Goal: Task Accomplishment & Management: Use online tool/utility

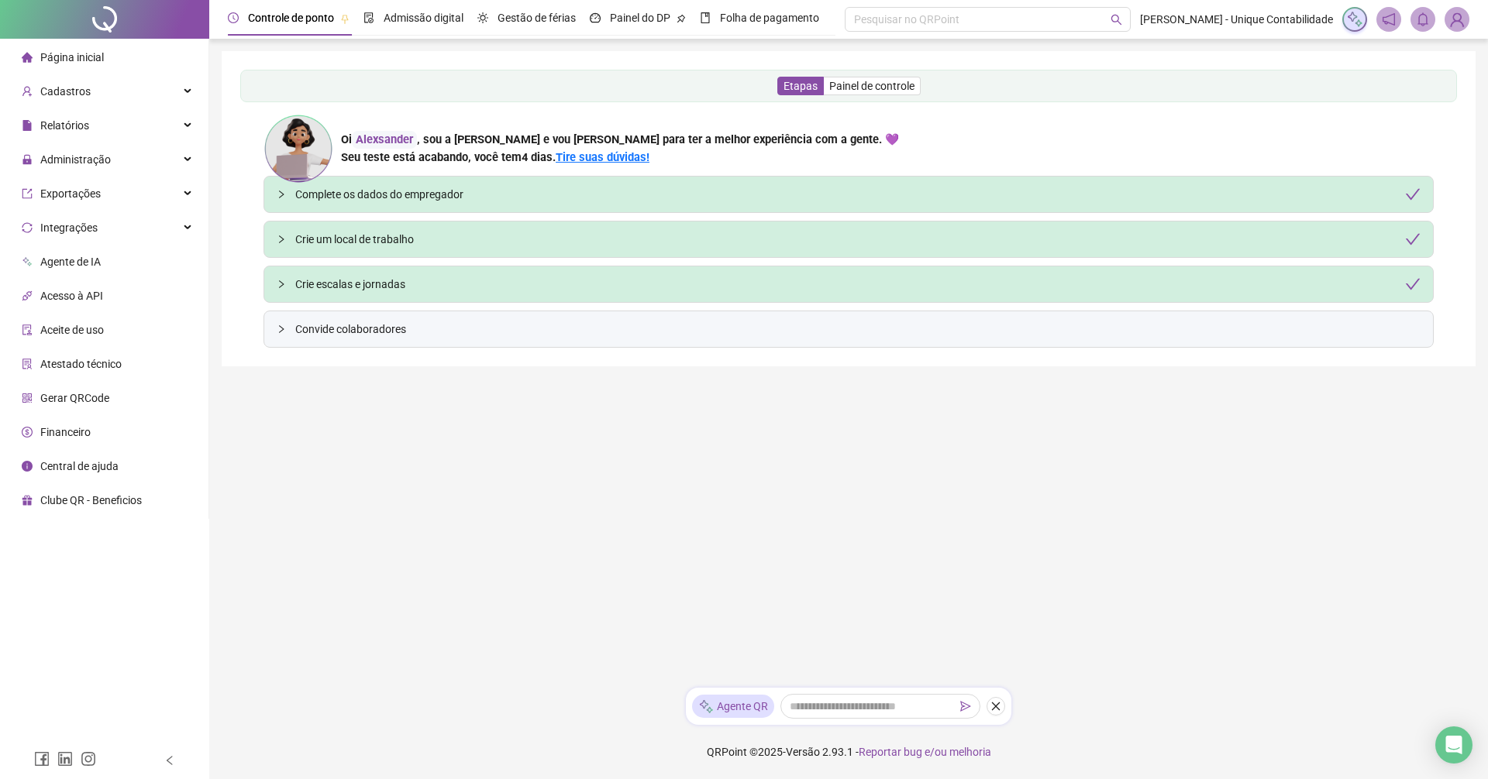
click at [76, 71] on div "Página inicial" at bounding box center [63, 57] width 82 height 31
click at [81, 86] on span "Cadastros" at bounding box center [65, 91] width 50 height 12
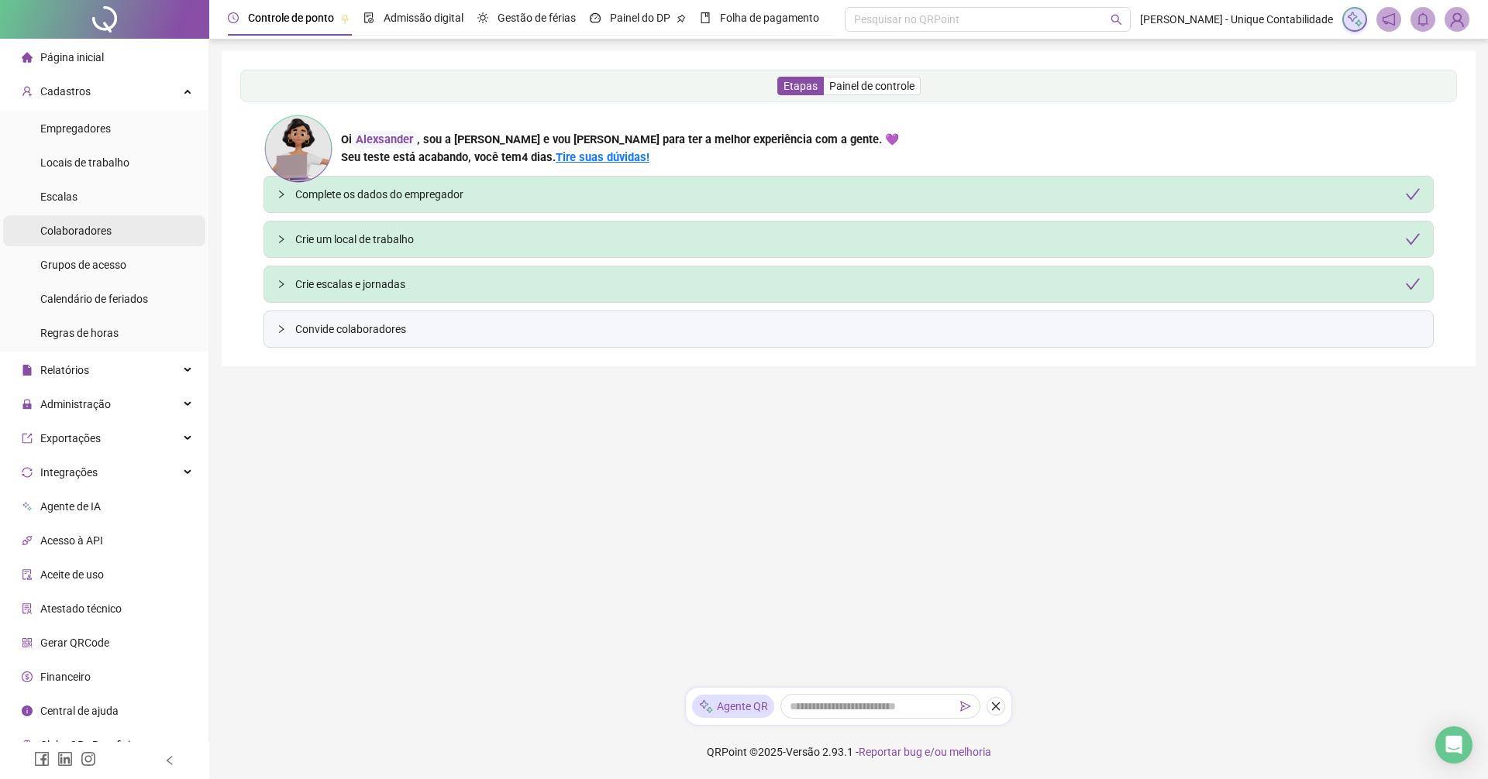
click at [84, 240] on div "Colaboradores" at bounding box center [75, 230] width 71 height 31
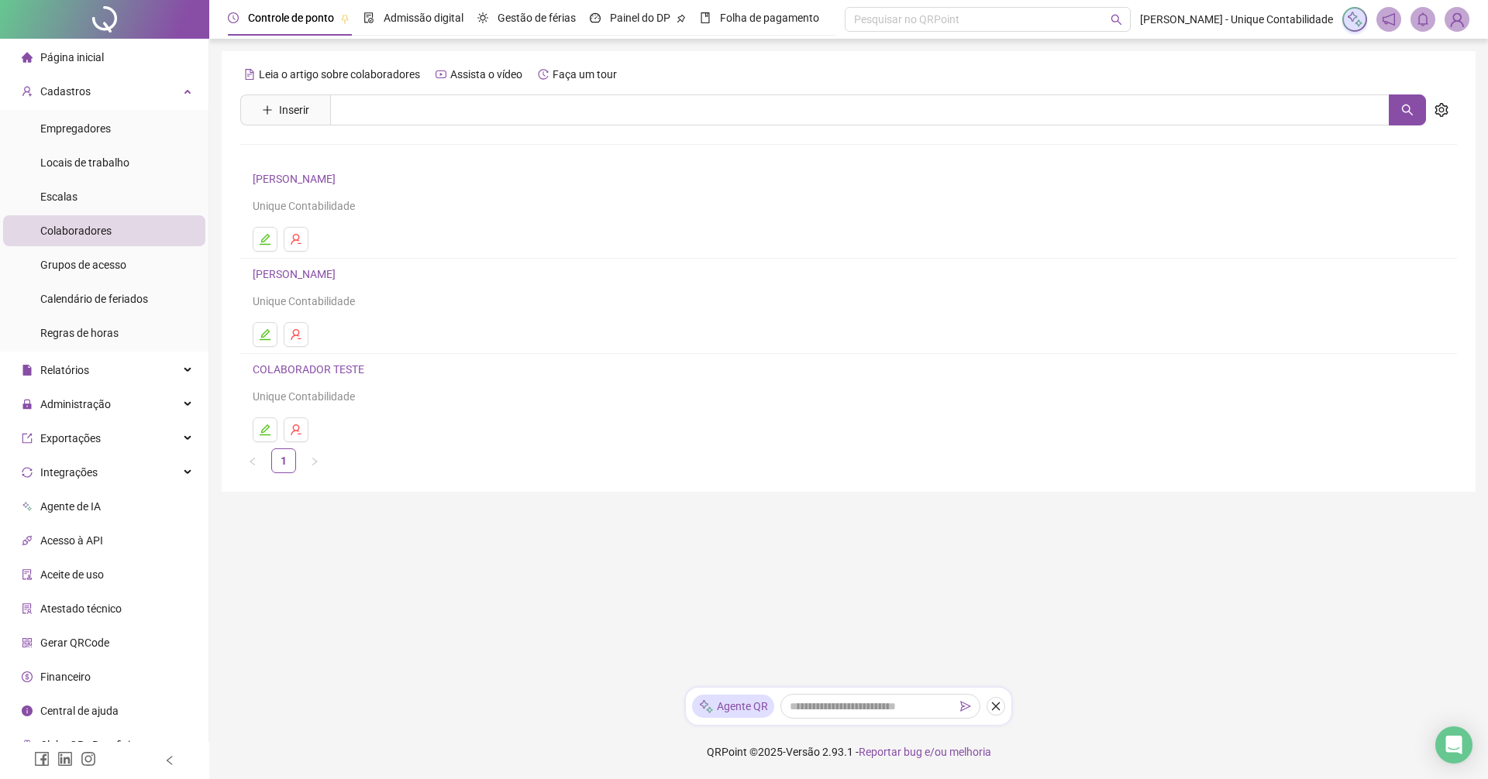
click at [293, 171] on h4 "ALEXSANDER RANGEL DA SILVA" at bounding box center [849, 179] width 1192 height 19
click at [295, 174] on link "ALEXSANDER RANGEL DA SILVA" at bounding box center [297, 179] width 88 height 12
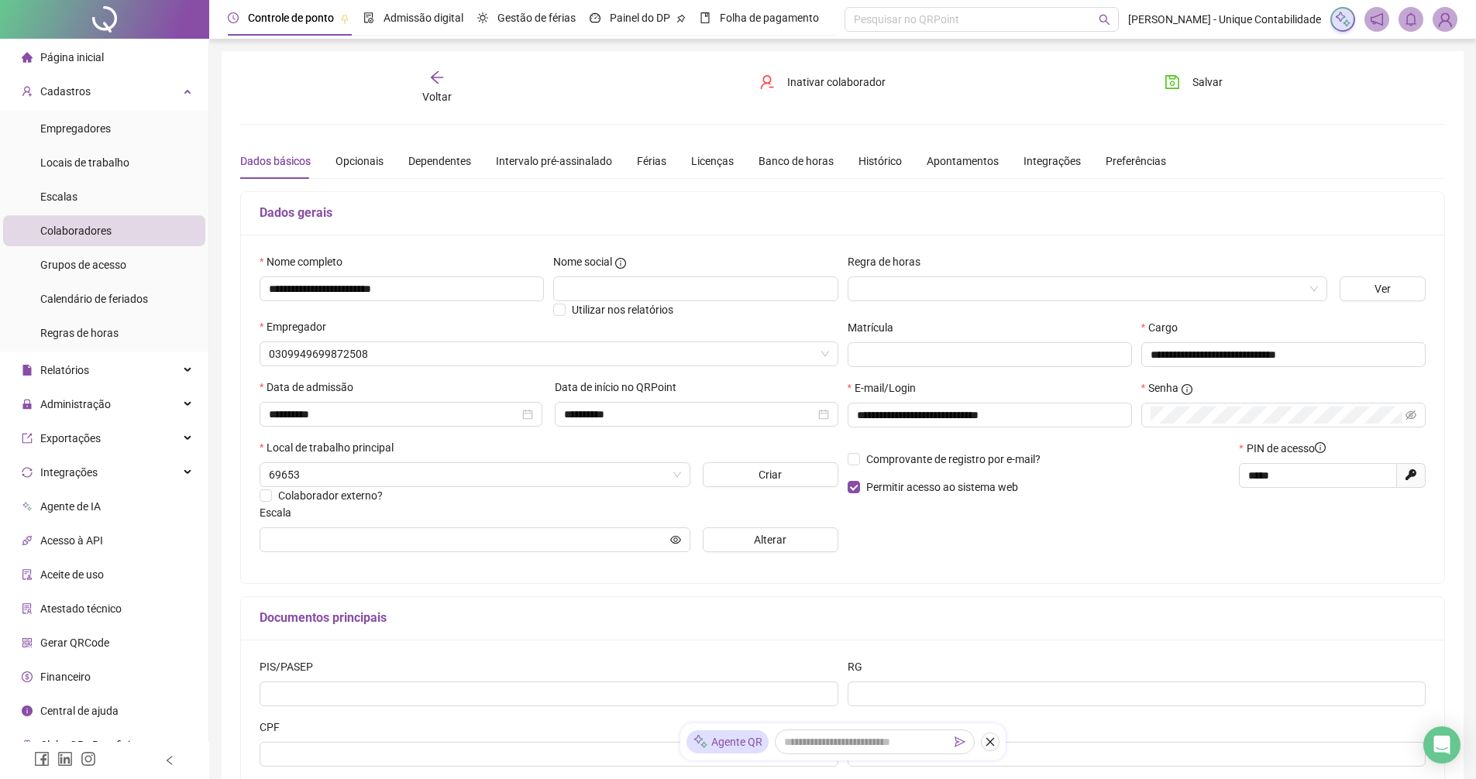
type input "**********"
click at [1450, 24] on img at bounding box center [1444, 19] width 23 height 23
click at [417, 24] on span "Admissão digital" at bounding box center [424, 18] width 80 height 12
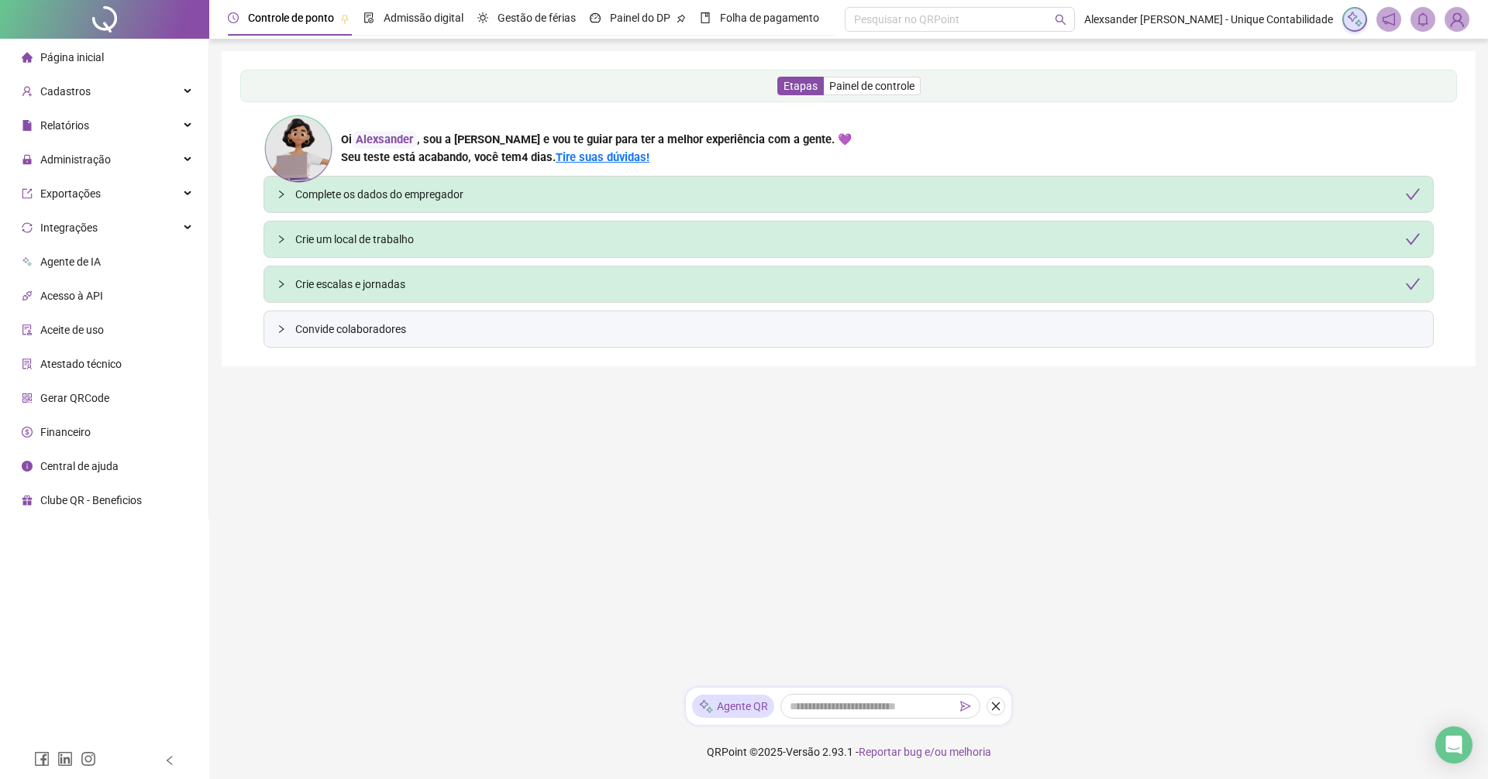
click at [80, 400] on span "Gerar QRCode" at bounding box center [74, 398] width 69 height 12
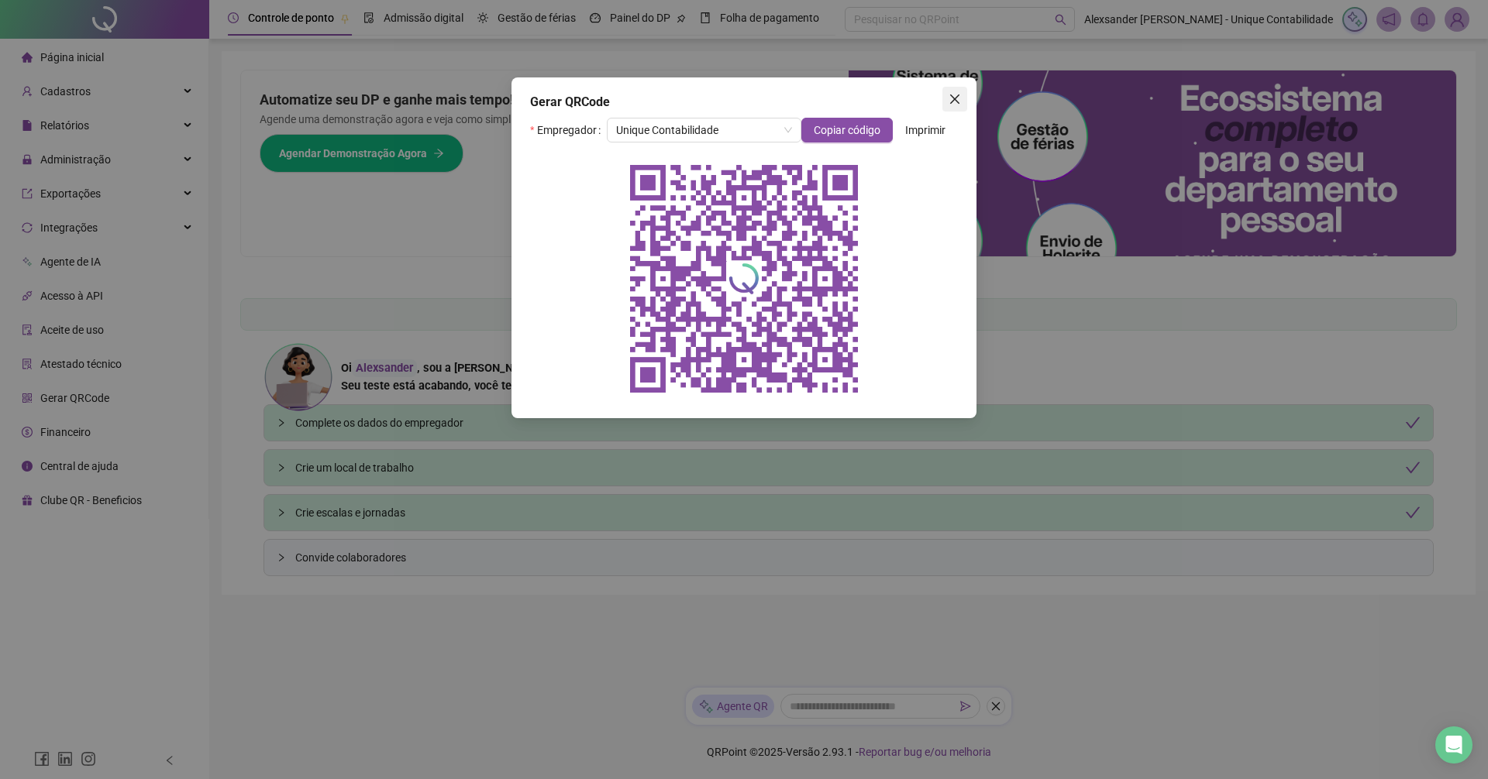
click at [965, 91] on div "Gerar QRCode Empregador Unique Contabilidade Copiar código Imprimir" at bounding box center [743, 247] width 465 height 341
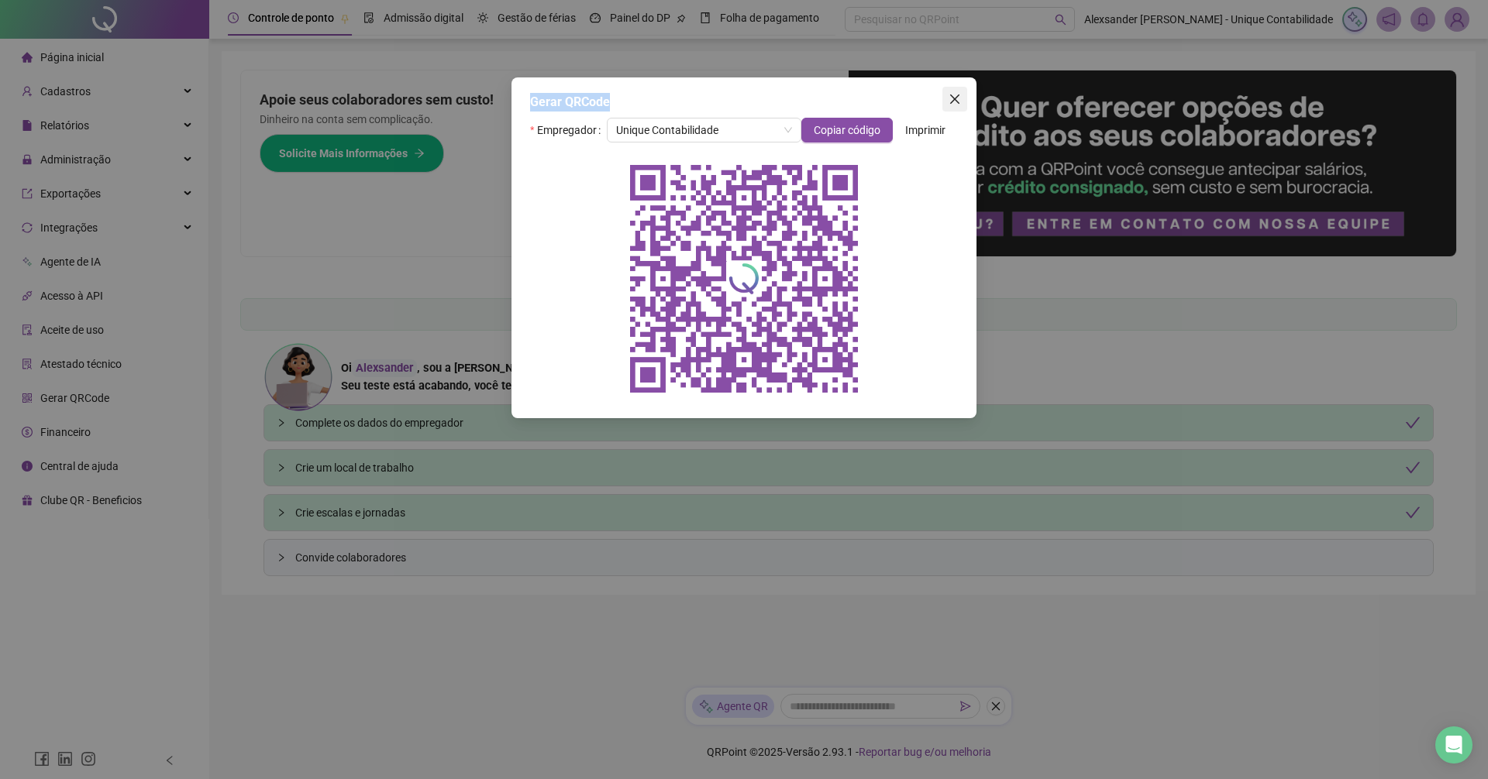
click at [960, 91] on button "Close" at bounding box center [954, 99] width 25 height 25
